Goal: Task Accomplishment & Management: Manage account settings

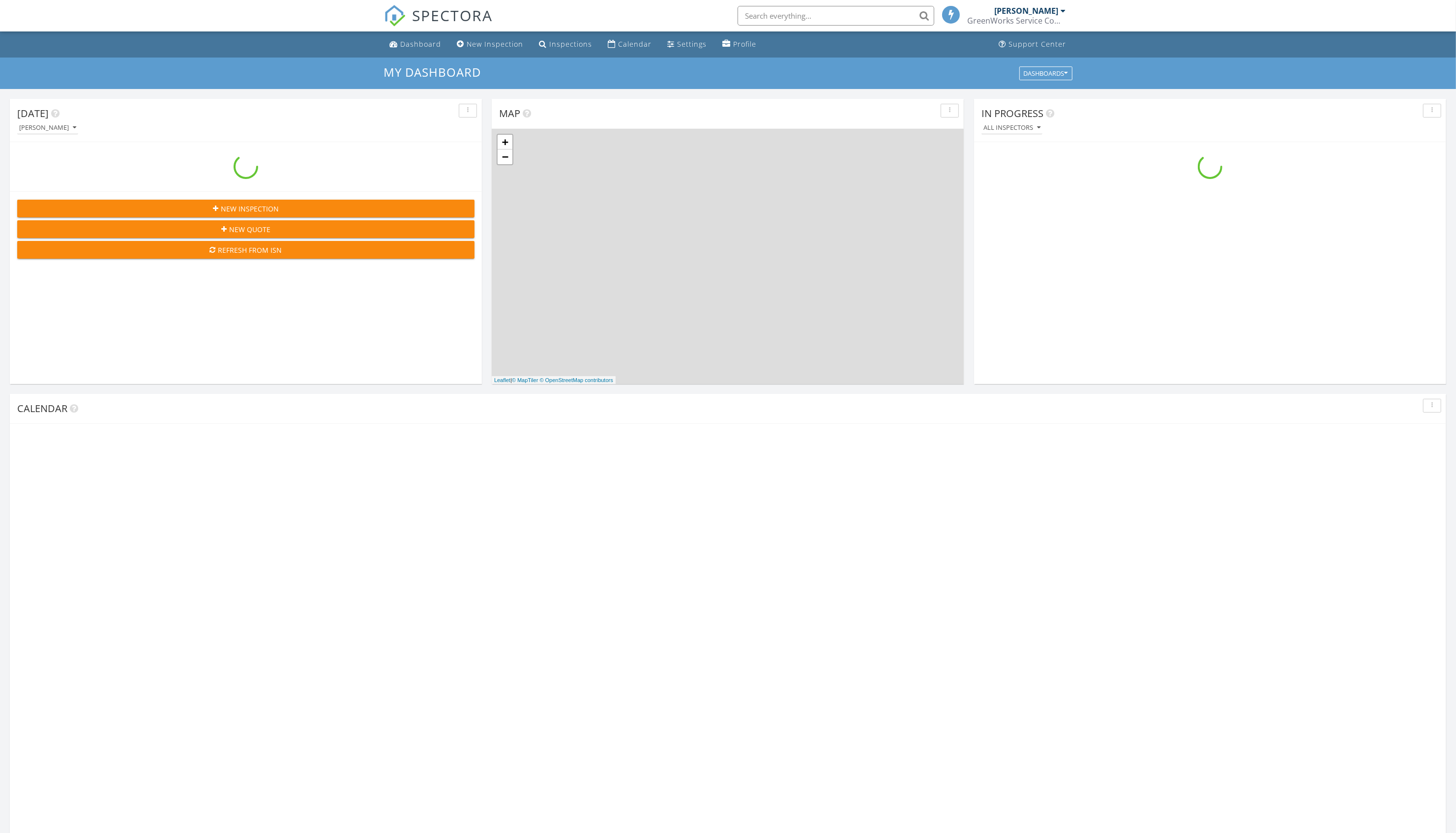
scroll to position [927, 1487]
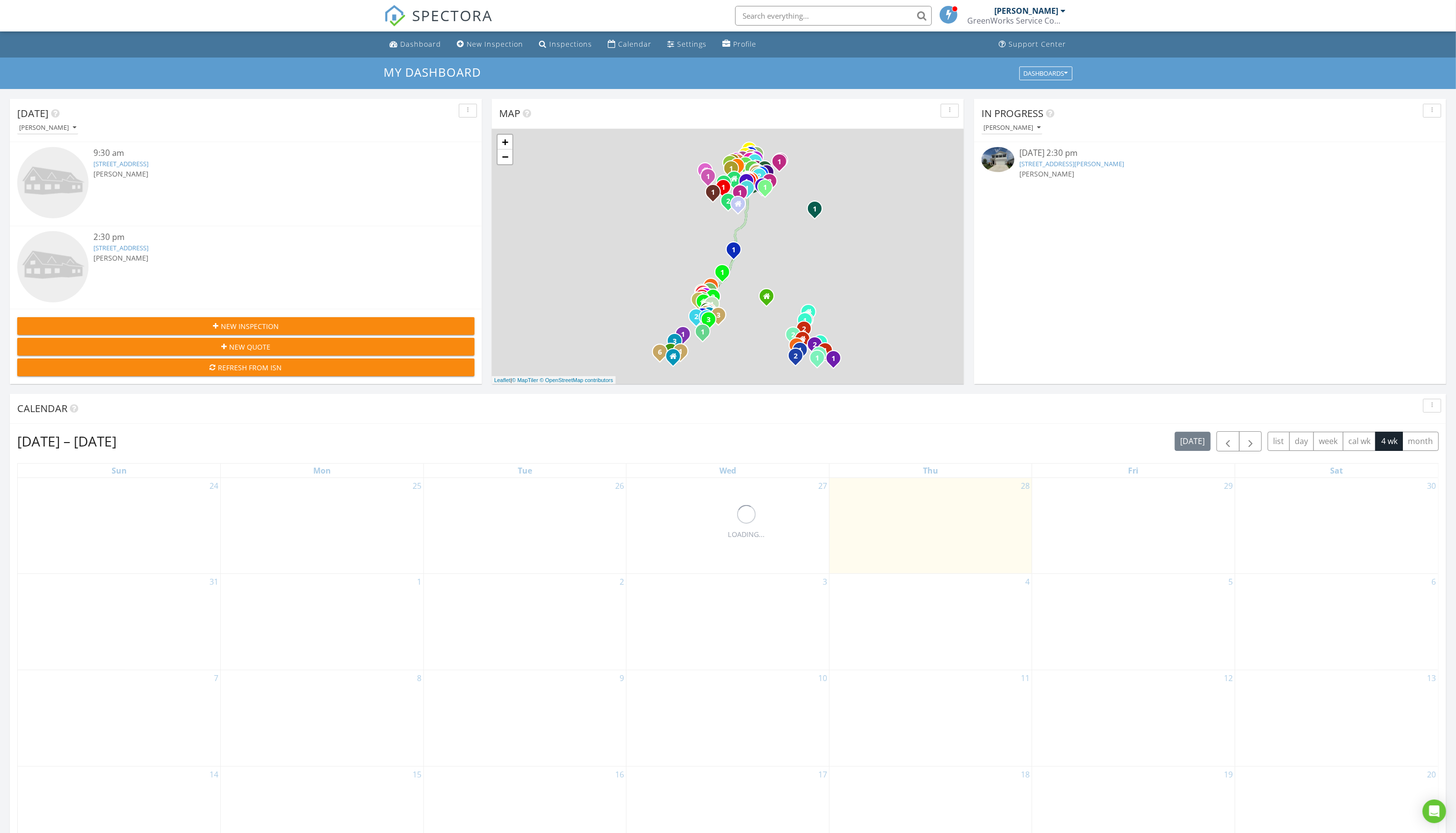
click at [1048, 157] on div "08/27/25 2:30 pm" at bounding box center [1210, 153] width 381 height 12
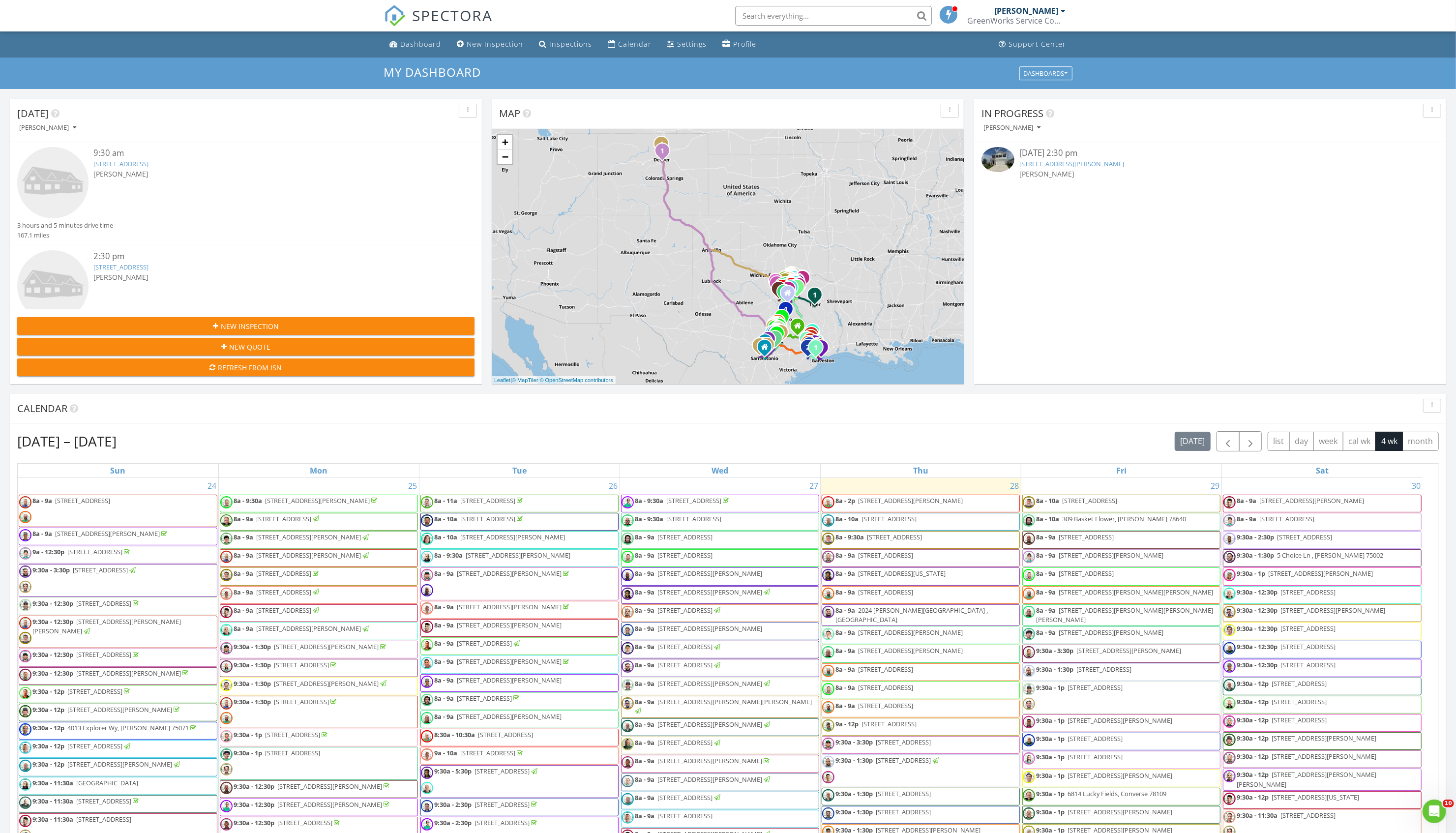
scroll to position [0, 0]
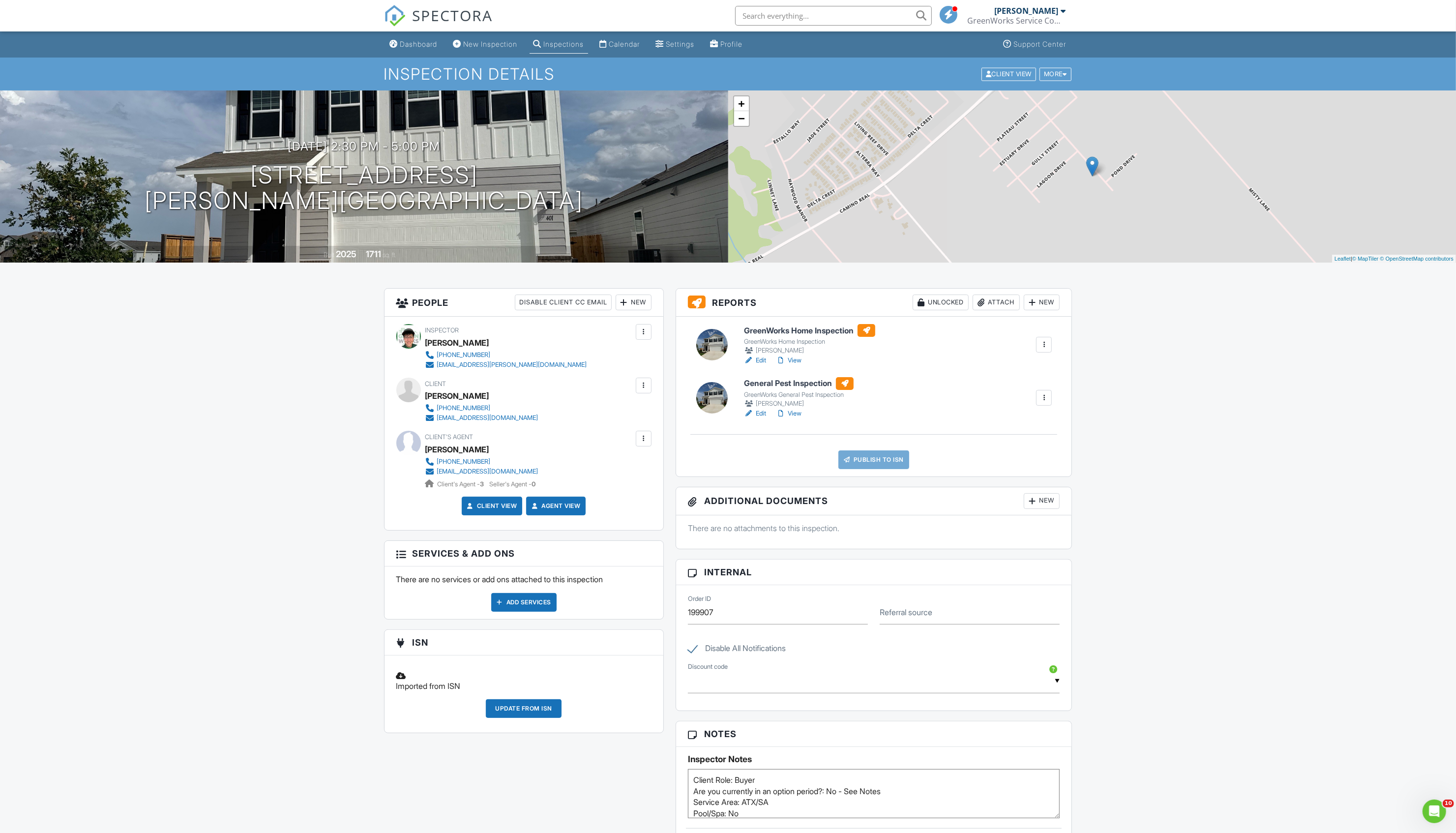
click at [798, 331] on h6 "GreenWorks Home Inspection" at bounding box center [809, 331] width 131 height 13
